Goal: Task Accomplishment & Management: Use online tool/utility

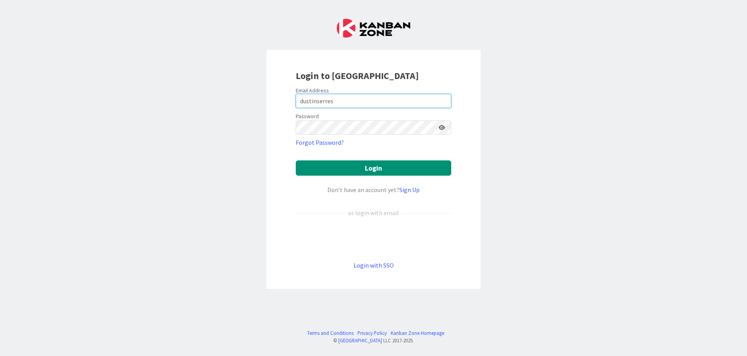
click at [440, 100] on input "dustinserres" at bounding box center [374, 101] width 156 height 14
type input "[EMAIL_ADDRESS][DOMAIN_NAME]"
click at [296, 160] on button "Login" at bounding box center [374, 167] width 156 height 15
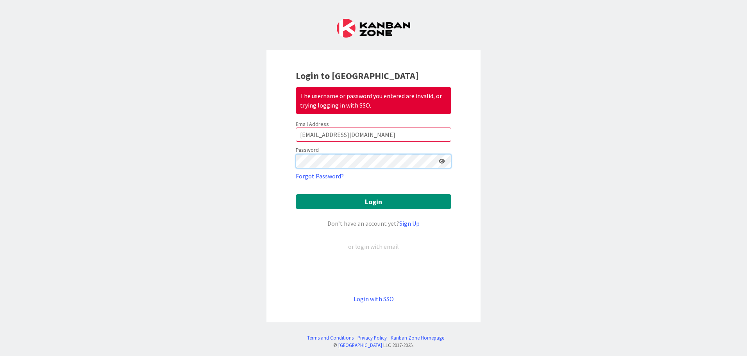
click at [296, 194] on button "Login" at bounding box center [374, 201] width 156 height 15
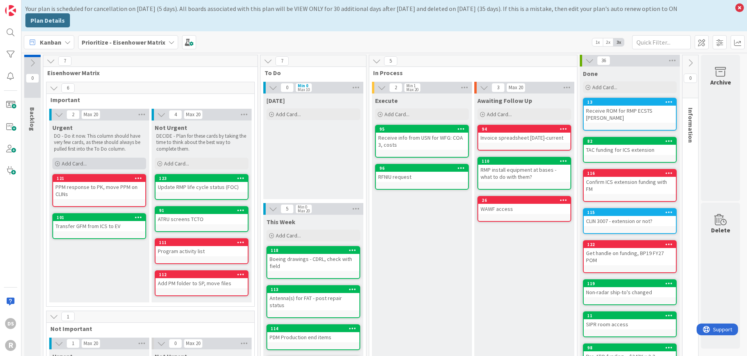
click at [80, 160] on span "Add Card..." at bounding box center [74, 163] width 25 height 7
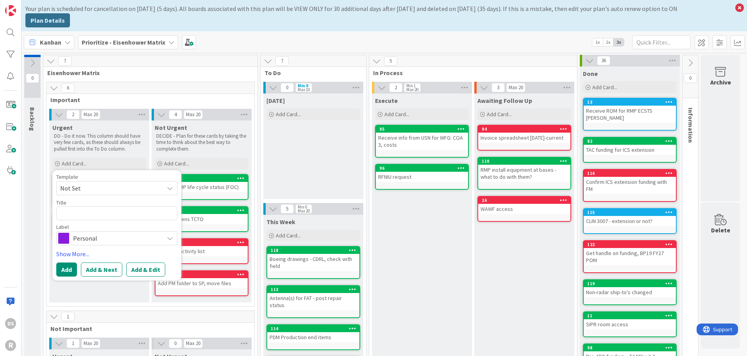
type textarea "x"
type textarea "M"
type textarea "x"
type textarea "Move"
type textarea "x"
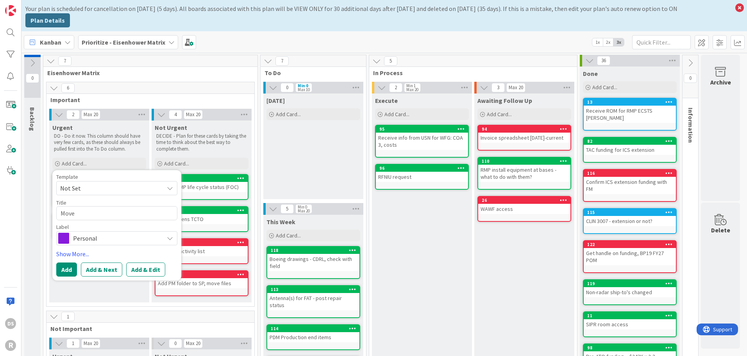
type textarea "Move"
type textarea "x"
type textarea "Move P"
type textarea "x"
type textarea "Move PP"
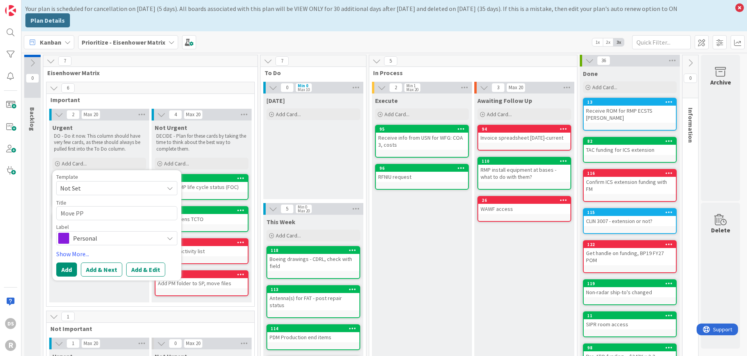
type textarea "x"
type textarea "Move PPM"
type textarea "x"
type textarea "Move PPM to"
type textarea "x"
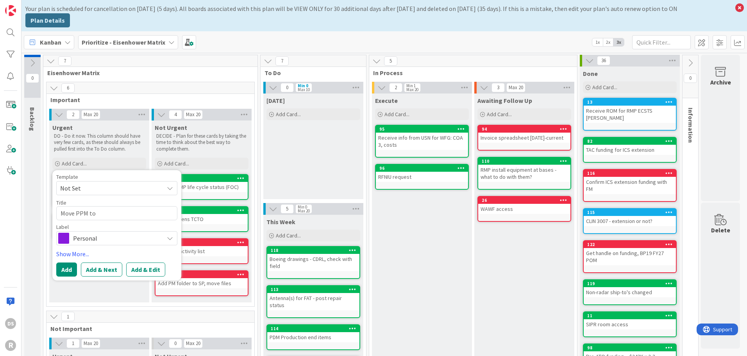
type textarea "Move PPM to C"
type textarea "x"
type textarea "Move PPM to CL"
type textarea "x"
type textarea "Move PPM to CLIn"
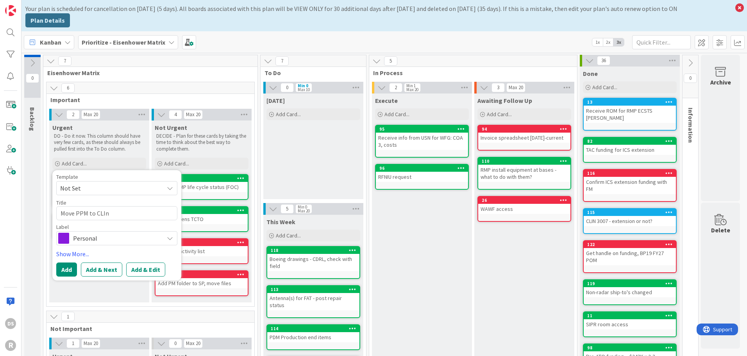
type textarea "x"
type textarea "Move PPM to CLIn 4"
type textarea "x"
type textarea "Move PPM to CLIn 400"
type textarea "x"
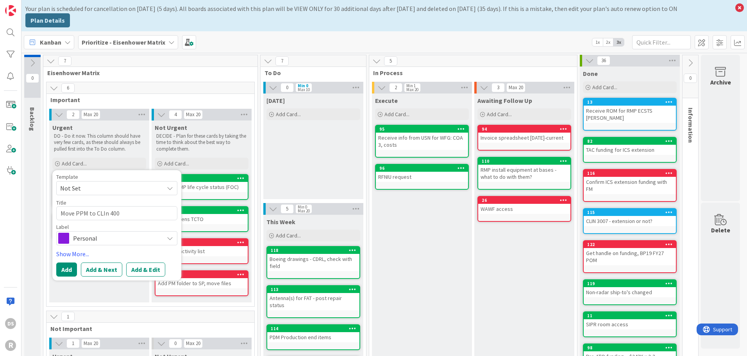
type textarea "Move PPM to CLIn 4008"
type textarea "x"
type textarea "PMove PPM to CLIn 4008"
type textarea "x"
type textarea "PCMove PPM to CLIn 4008"
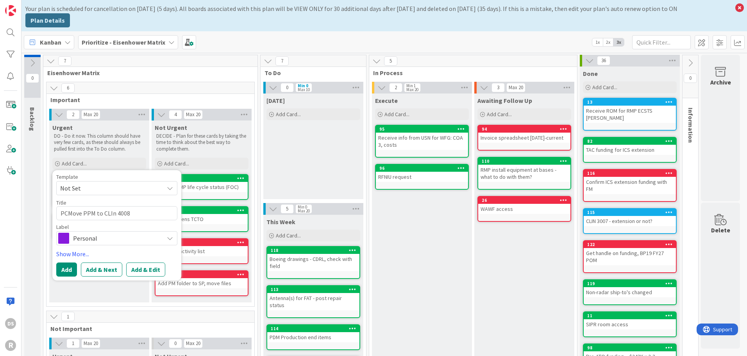
type textarea "x"
type textarea "PCOLMove PPM to CLIn 4008"
type textarea "x"
type textarea "PCOL Move PPM to CLIn 4008"
type textarea "x"
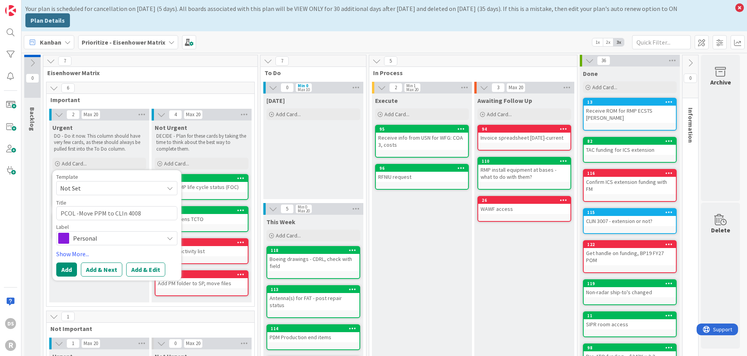
type textarea "PCOL - Move PPM to CLIn 4008"
type textarea "x"
type textarea "PCOL - Move PPM to CLIn 4008"
click at [101, 235] on span "Personal" at bounding box center [116, 238] width 87 height 11
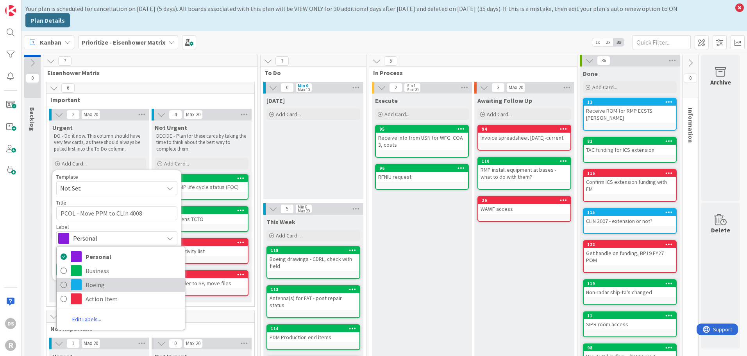
click at [100, 281] on span "Boeing" at bounding box center [133, 285] width 95 height 12
type textarea "x"
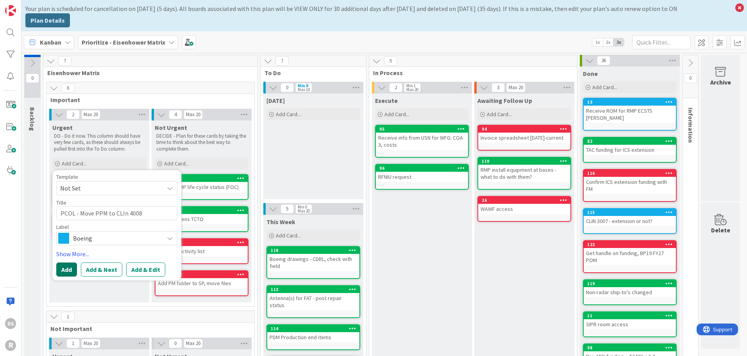
click at [65, 265] on button "Add" at bounding box center [66, 269] width 21 height 14
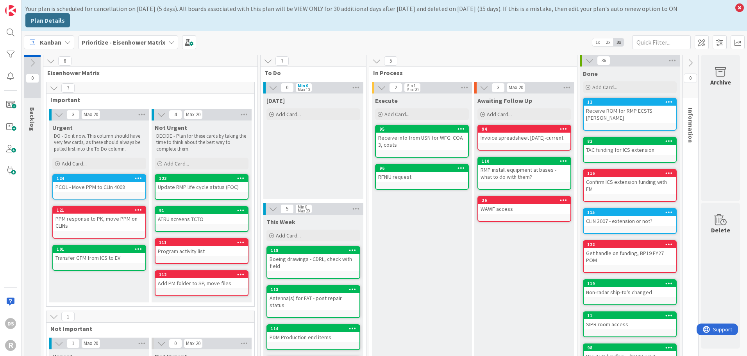
click at [11, 249] on div "DS R" at bounding box center [10, 178] width 21 height 356
click at [102, 176] on div "124" at bounding box center [101, 178] width 89 height 5
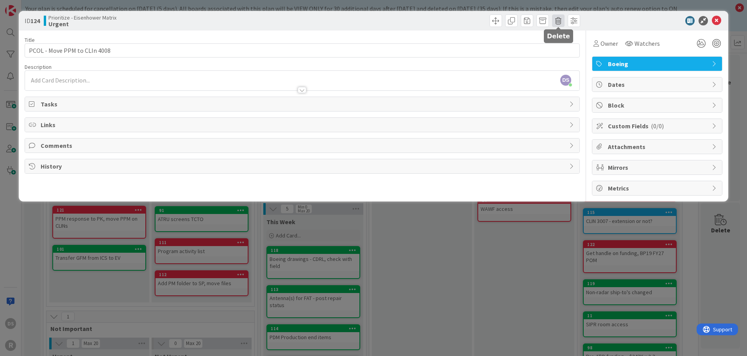
click at [560, 21] on span at bounding box center [558, 20] width 13 height 13
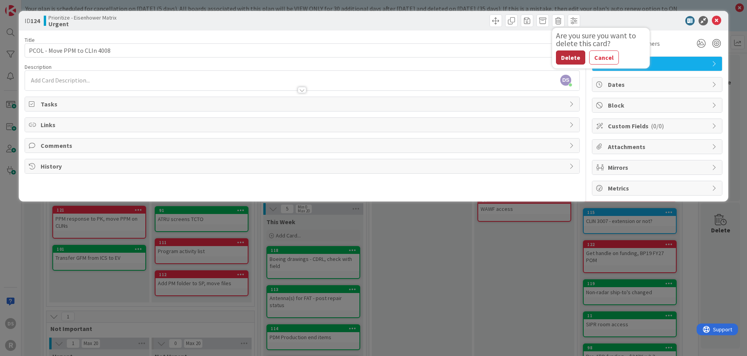
click at [573, 58] on button "Delete" at bounding box center [570, 57] width 29 height 14
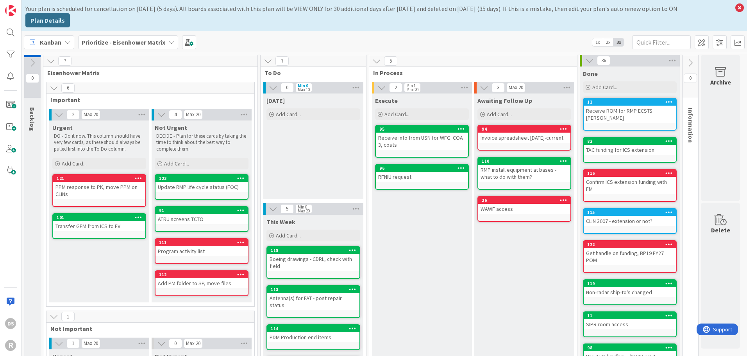
click at [2, 199] on div "DS R" at bounding box center [10, 178] width 21 height 356
